Goal: Task Accomplishment & Management: Manage account settings

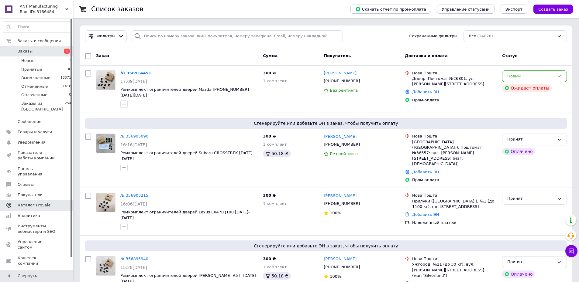
click at [27, 203] on span "Каталог ProSale" at bounding box center [34, 205] width 33 height 5
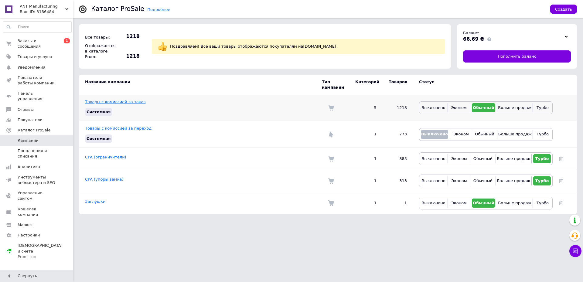
click at [113, 100] on link "Товары с комиссией за заказ" at bounding box center [115, 102] width 60 height 5
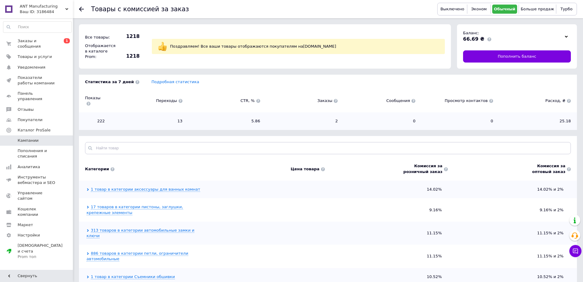
click at [87, 206] on icon at bounding box center [88, 207] width 3 height 3
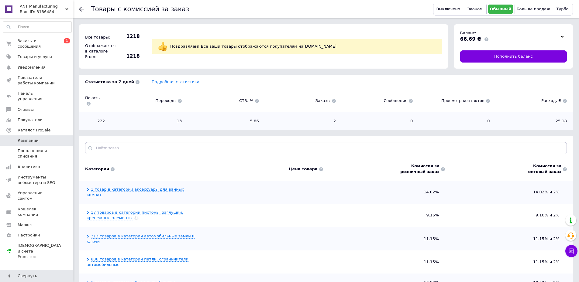
click at [91, 210] on span "17 товаров в категории пистоны, заглушки, крепежные элементы" at bounding box center [143, 215] width 113 height 11
click at [96, 210] on link "17 товаров в категории пистоны, заглушки, крепежные элементы" at bounding box center [135, 215] width 97 height 10
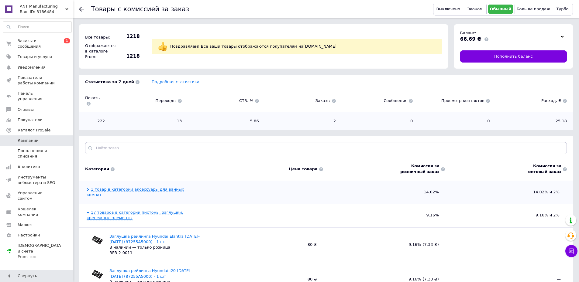
click at [96, 210] on link "17 товаров в категории пистоны, заглушки, крепежные элементы" at bounding box center [135, 215] width 97 height 10
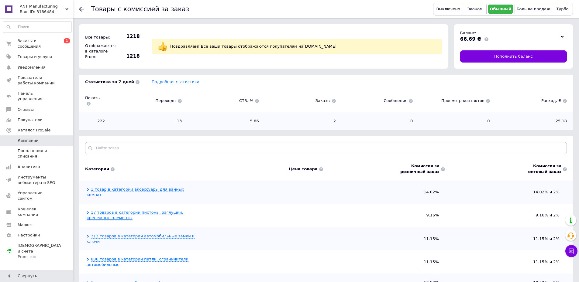
scroll to position [0, 0]
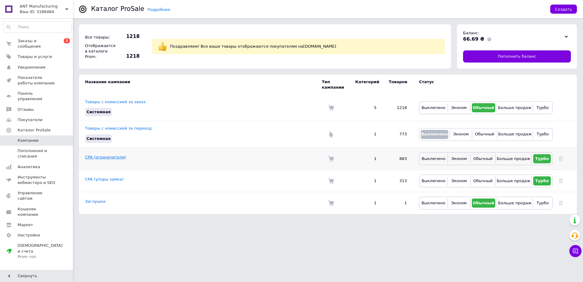
click at [110, 155] on link "CPA (ограничители)" at bounding box center [105, 157] width 41 height 5
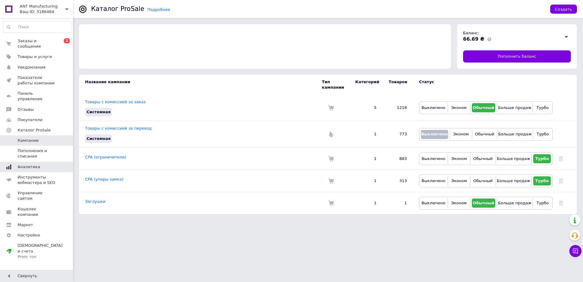
click at [35, 164] on span "Аналитика" at bounding box center [29, 166] width 22 height 5
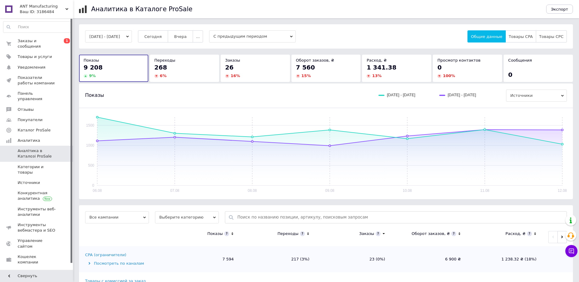
click at [236, 35] on span "С предыдущим периодом" at bounding box center [252, 36] width 87 height 12
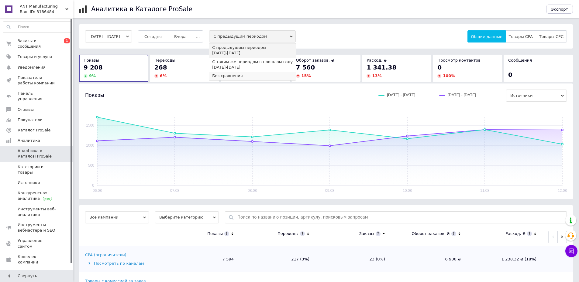
click at [231, 75] on div "Без сравнения" at bounding box center [252, 75] width 80 height 5
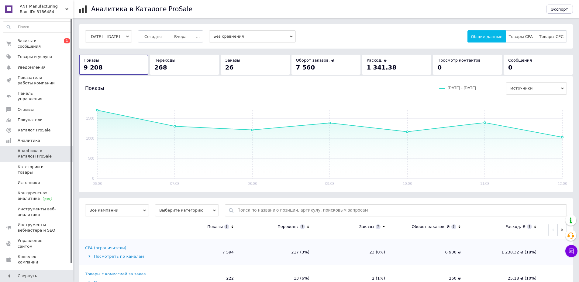
click at [125, 32] on button "[DATE] - [DATE]" at bounding box center [108, 36] width 47 height 12
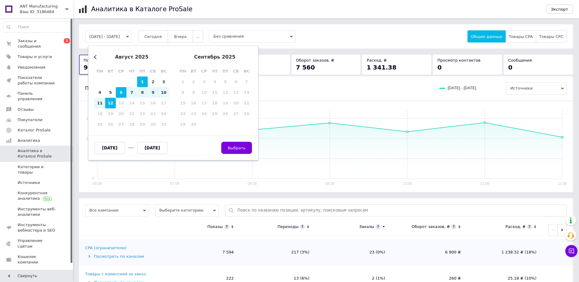
click at [142, 82] on div "1" at bounding box center [142, 82] width 11 height 11
type input "[DATE]"
click at [110, 105] on div "12" at bounding box center [110, 103] width 11 height 11
type input "[DATE]"
click at [241, 149] on span "Выбрать" at bounding box center [237, 148] width 18 height 5
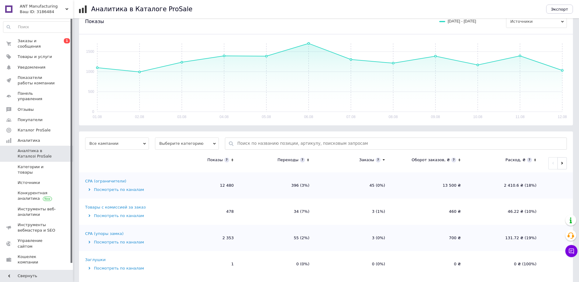
scroll to position [74, 0]
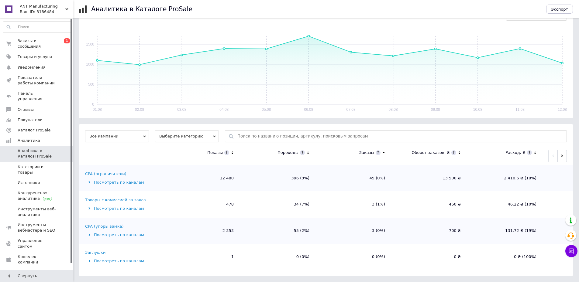
click at [121, 183] on div "Посмотреть по каналам" at bounding box center [123, 182] width 77 height 5
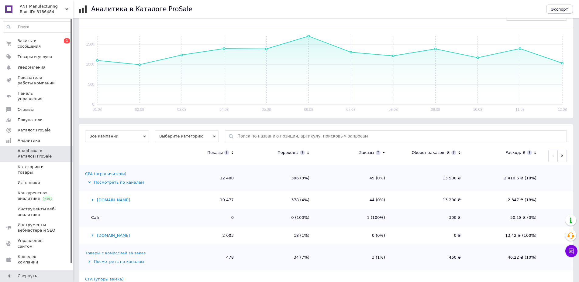
click at [121, 182] on div "Посмотреть по каналам" at bounding box center [123, 182] width 77 height 5
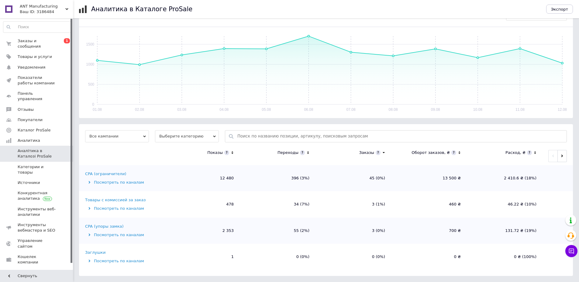
click at [121, 209] on div "Посмотреть по каналам" at bounding box center [123, 208] width 77 height 5
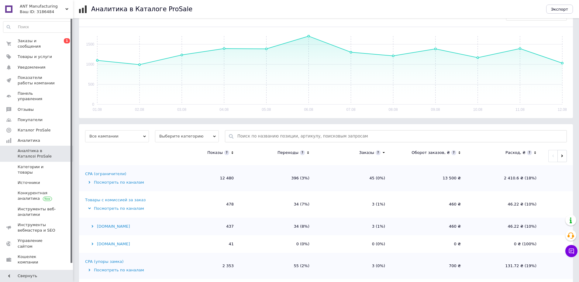
click at [122, 208] on div "Посмотреть по каналам" at bounding box center [123, 208] width 77 height 5
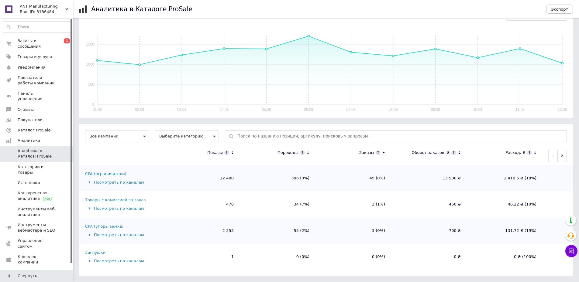
click at [133, 236] on div "Посмотреть по каналам" at bounding box center [123, 234] width 77 height 5
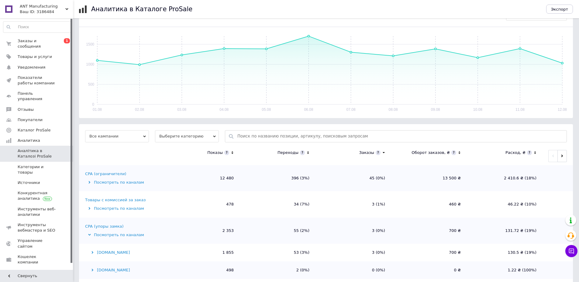
click at [133, 235] on div "Посмотреть по каналам" at bounding box center [123, 234] width 77 height 5
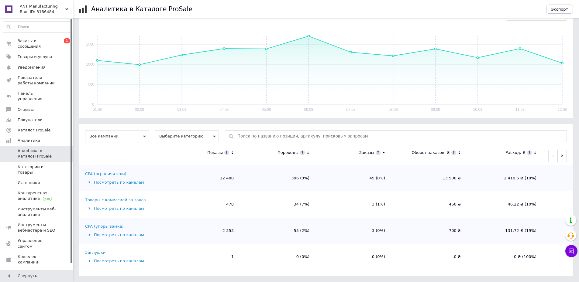
click at [131, 185] on div "Посмотреть по каналам" at bounding box center [123, 182] width 77 height 5
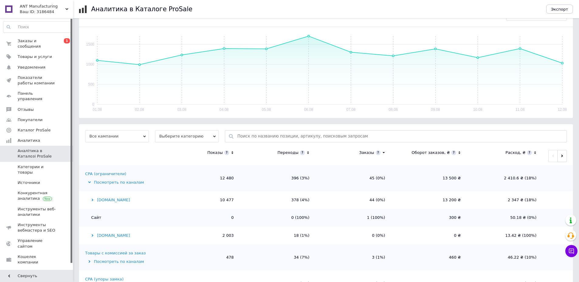
click at [102, 199] on div "[DOMAIN_NAME]" at bounding box center [123, 199] width 77 height 5
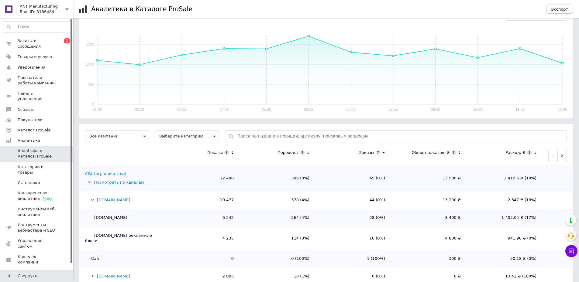
click at [102, 199] on div "[DOMAIN_NAME]" at bounding box center [123, 199] width 77 height 5
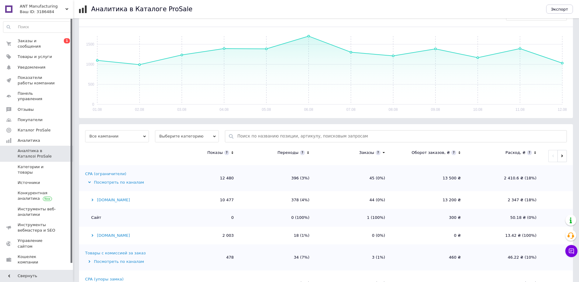
click at [109, 183] on div "Посмотреть по каналам" at bounding box center [123, 182] width 77 height 5
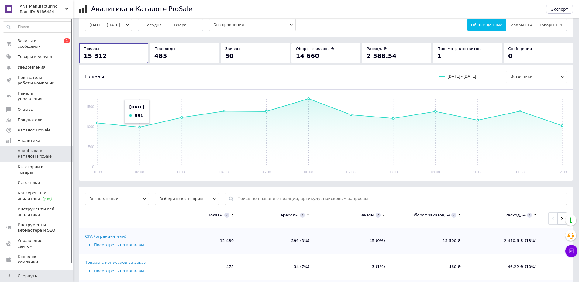
scroll to position [0, 0]
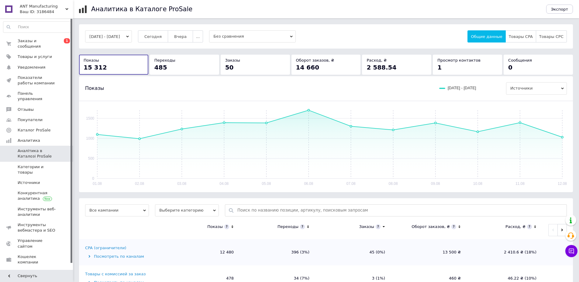
click at [249, 61] on div "Заказы" at bounding box center [255, 60] width 60 height 5
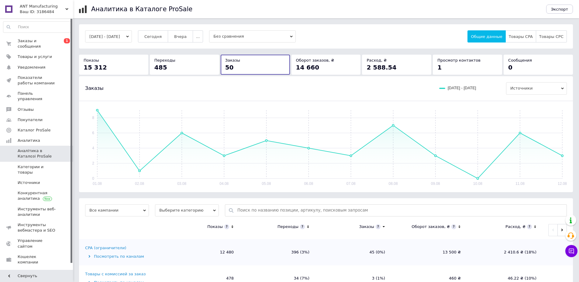
click at [383, 64] on span "2 588.54" at bounding box center [381, 67] width 30 height 7
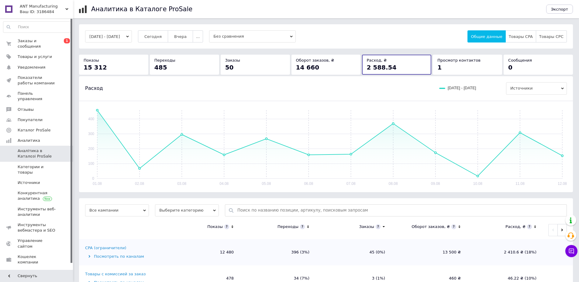
click at [296, 66] on span "14 660" at bounding box center [307, 67] width 23 height 7
click at [252, 64] on div "50" at bounding box center [255, 67] width 60 height 9
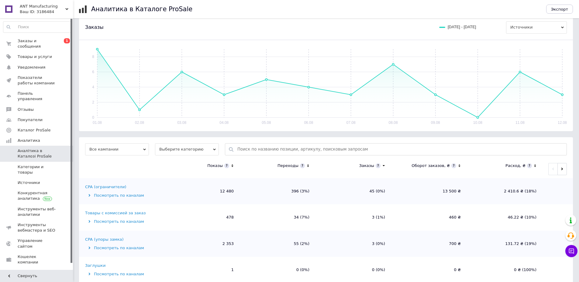
scroll to position [74, 0]
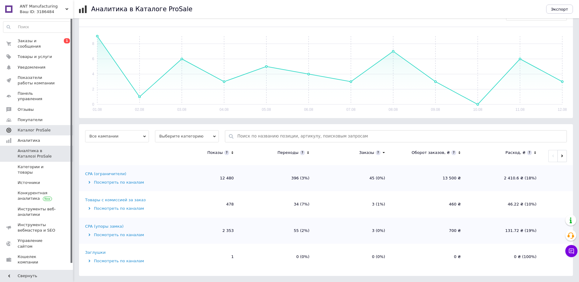
click at [21, 128] on span "Каталог ProSale" at bounding box center [34, 130] width 33 height 5
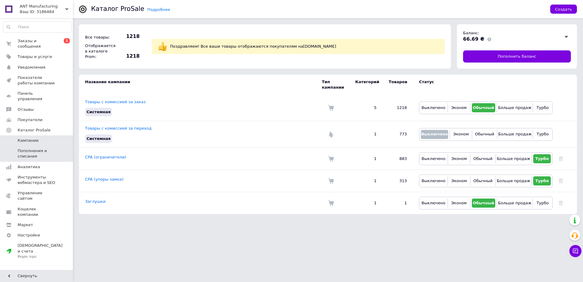
click at [47, 146] on link "Пополнения и списания" at bounding box center [37, 154] width 75 height 16
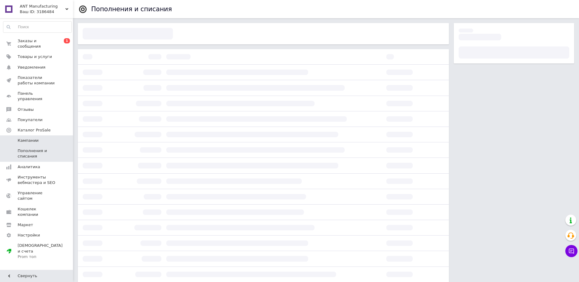
click at [33, 138] on span "Кампании" at bounding box center [28, 140] width 21 height 5
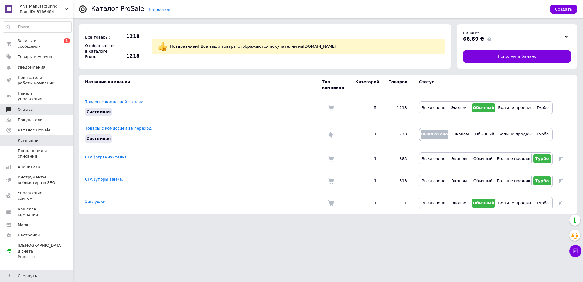
click at [37, 107] on span "Отзывы" at bounding box center [37, 109] width 39 height 5
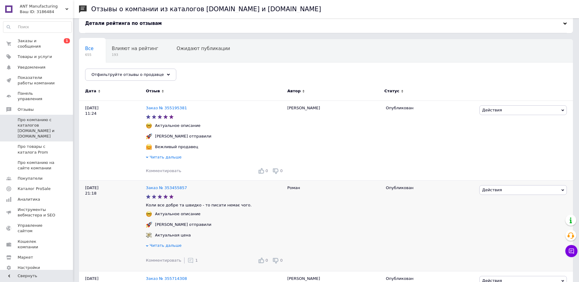
scroll to position [121, 0]
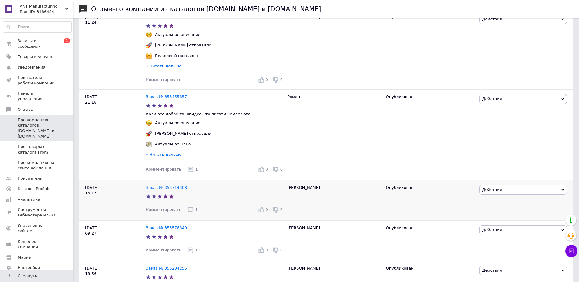
click at [195, 212] on span "1" at bounding box center [196, 209] width 2 height 5
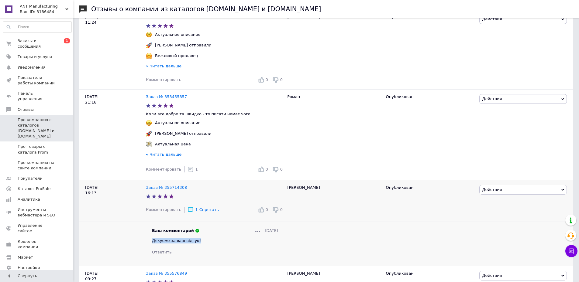
drag, startPoint x: 201, startPoint y: 243, endPoint x: 151, endPoint y: 243, distance: 49.8
click at [151, 243] on div "Ваш комментарий [DATE] Дякуємо за ваш відгук! Ответить" at bounding box center [215, 241] width 138 height 27
copy span "Дякуємо за ваш відгук!"
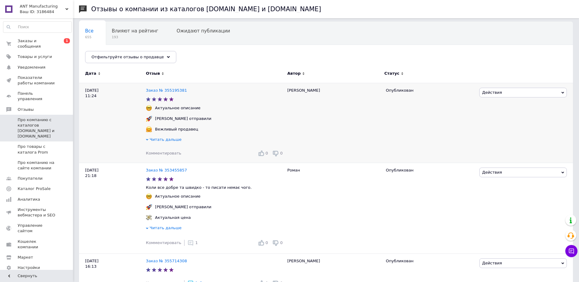
scroll to position [30, 0]
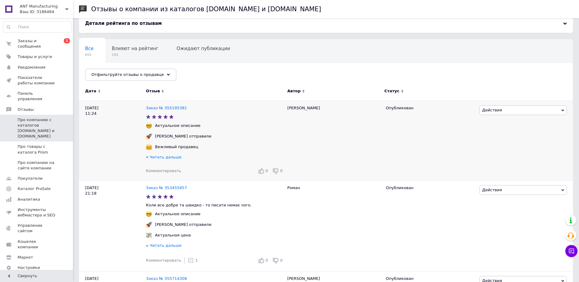
click at [172, 172] on span "Комментировать" at bounding box center [163, 171] width 35 height 5
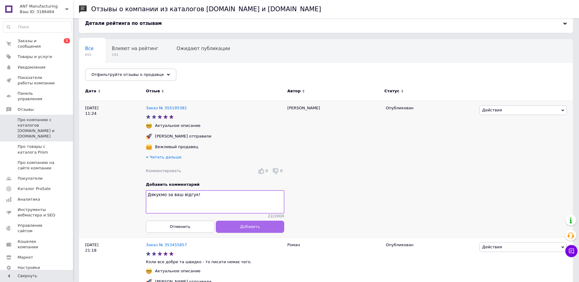
type textarea "Дякуємо за ваш відгук!"
click at [266, 232] on button "Добавить" at bounding box center [250, 227] width 68 height 12
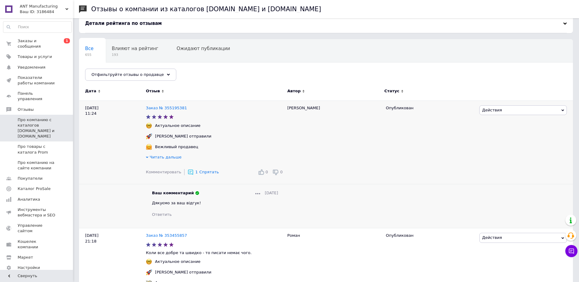
drag, startPoint x: 267, startPoint y: 86, endPoint x: 255, endPoint y: 89, distance: 12.1
click at [267, 86] on div "Отзыв" at bounding box center [215, 92] width 138 height 17
click at [41, 144] on span "Про товары с каталога Prom" at bounding box center [37, 149] width 39 height 11
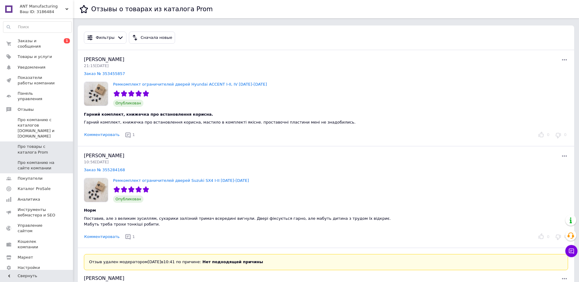
click at [38, 160] on span "Про компанию на сайте компании" at bounding box center [37, 165] width 39 height 11
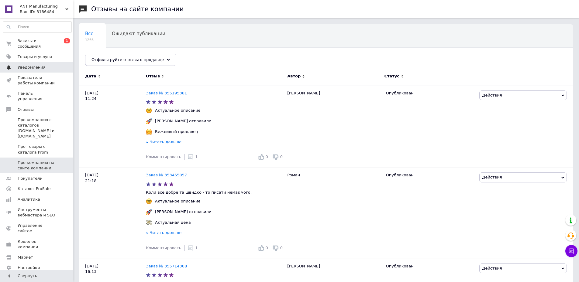
click at [29, 65] on span "Уведомления" at bounding box center [32, 67] width 28 height 5
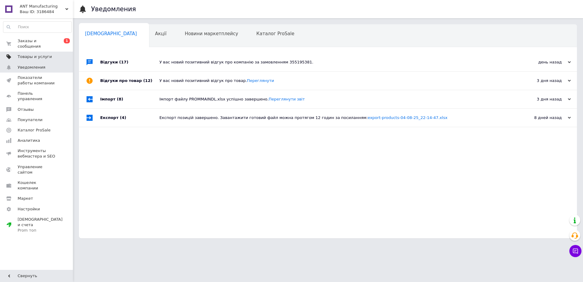
click at [38, 54] on span "Товары и услуги" at bounding box center [35, 56] width 34 height 5
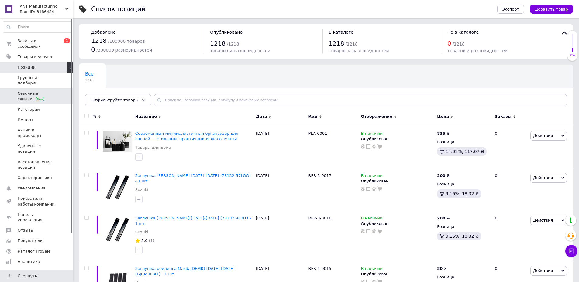
click at [49, 91] on span "Сезонные скидки" at bounding box center [37, 96] width 39 height 11
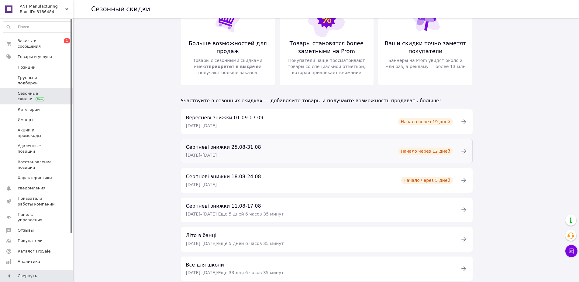
scroll to position [50, 0]
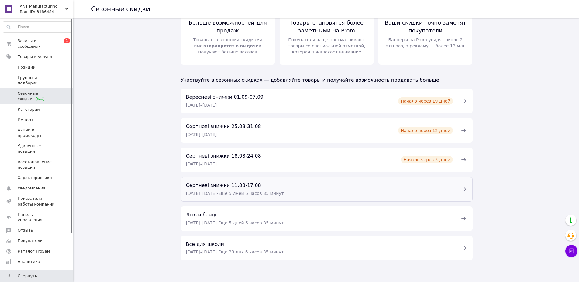
click at [287, 188] on div "Серпневі знижки [DATE]-[DATE] [DATE] – [DATE] · Еще 5 дней 6 часов 35 минут" at bounding box center [234, 189] width 105 height 15
